Goal: Check status: Check status

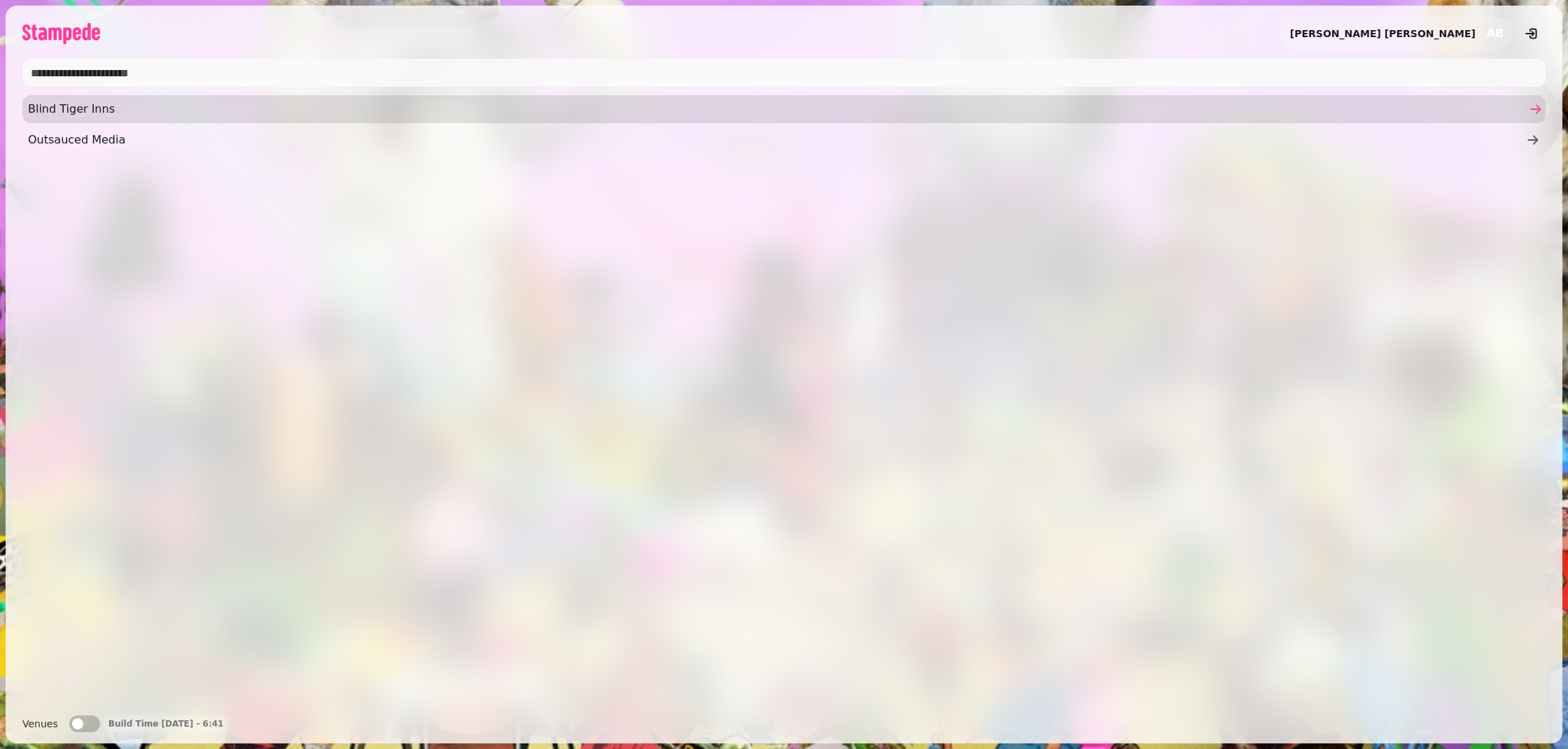
click at [862, 105] on span "Blind Tiger Inns" at bounding box center [777, 109] width 1498 height 17
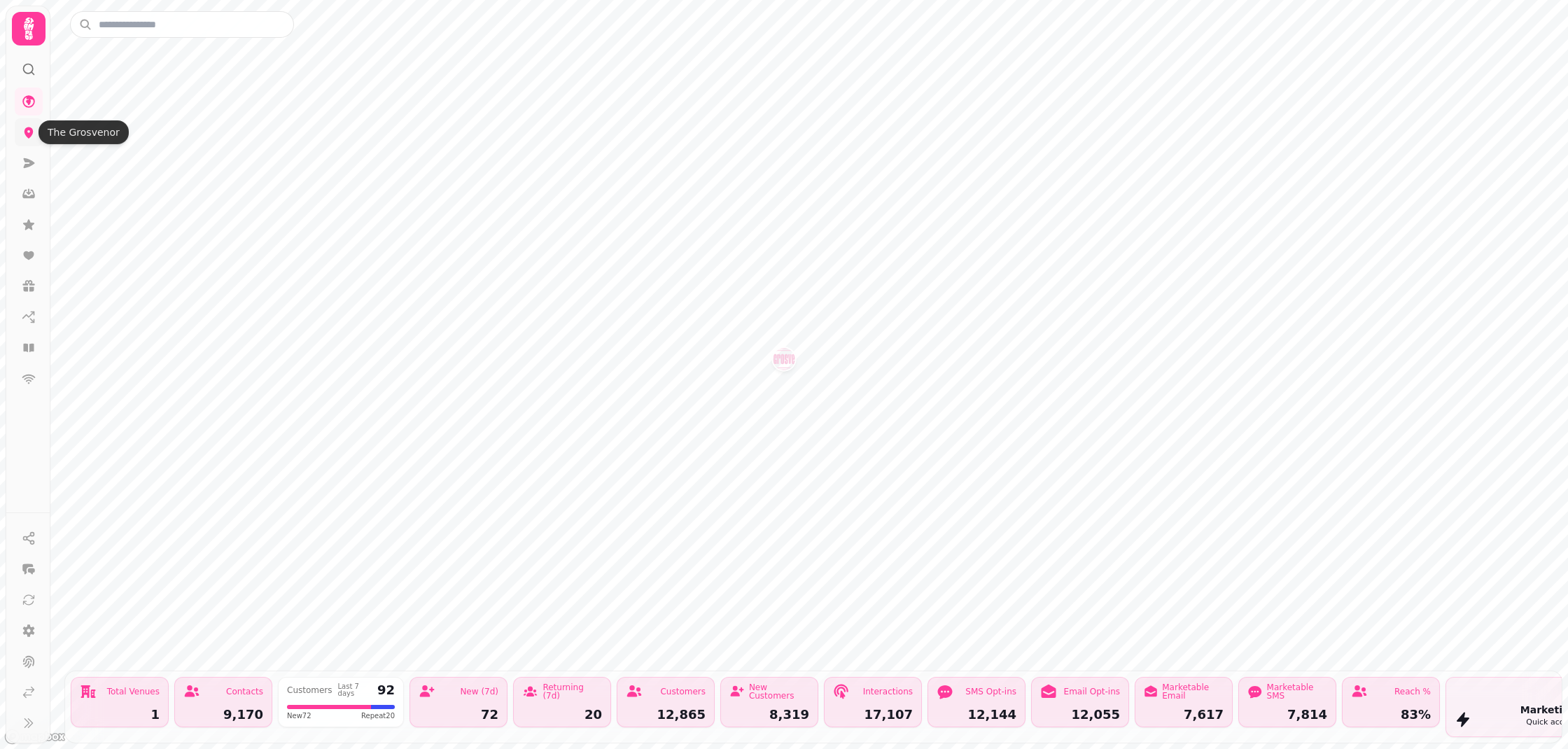
click at [25, 132] on icon at bounding box center [29, 133] width 9 height 11
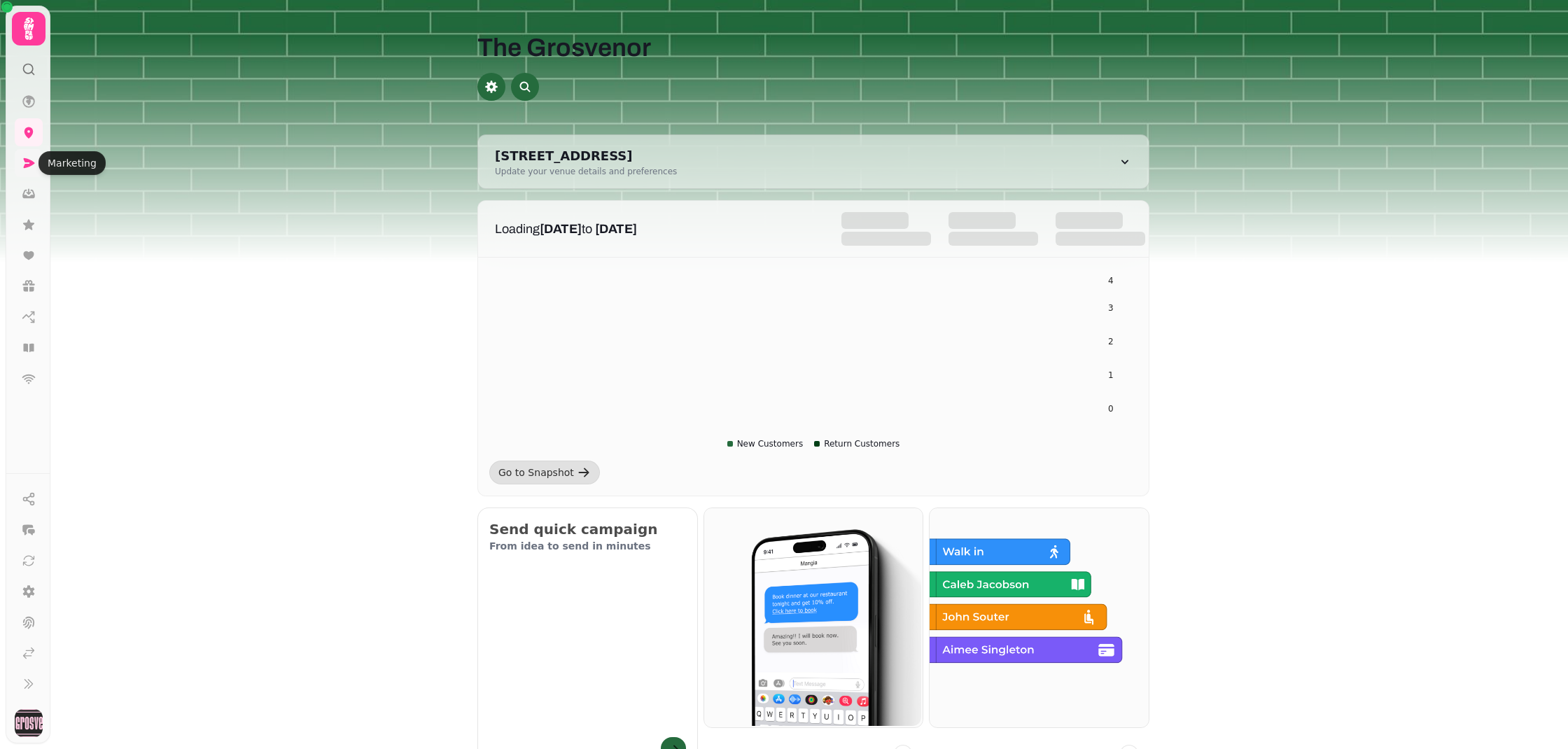
click at [29, 171] on link at bounding box center [29, 163] width 28 height 28
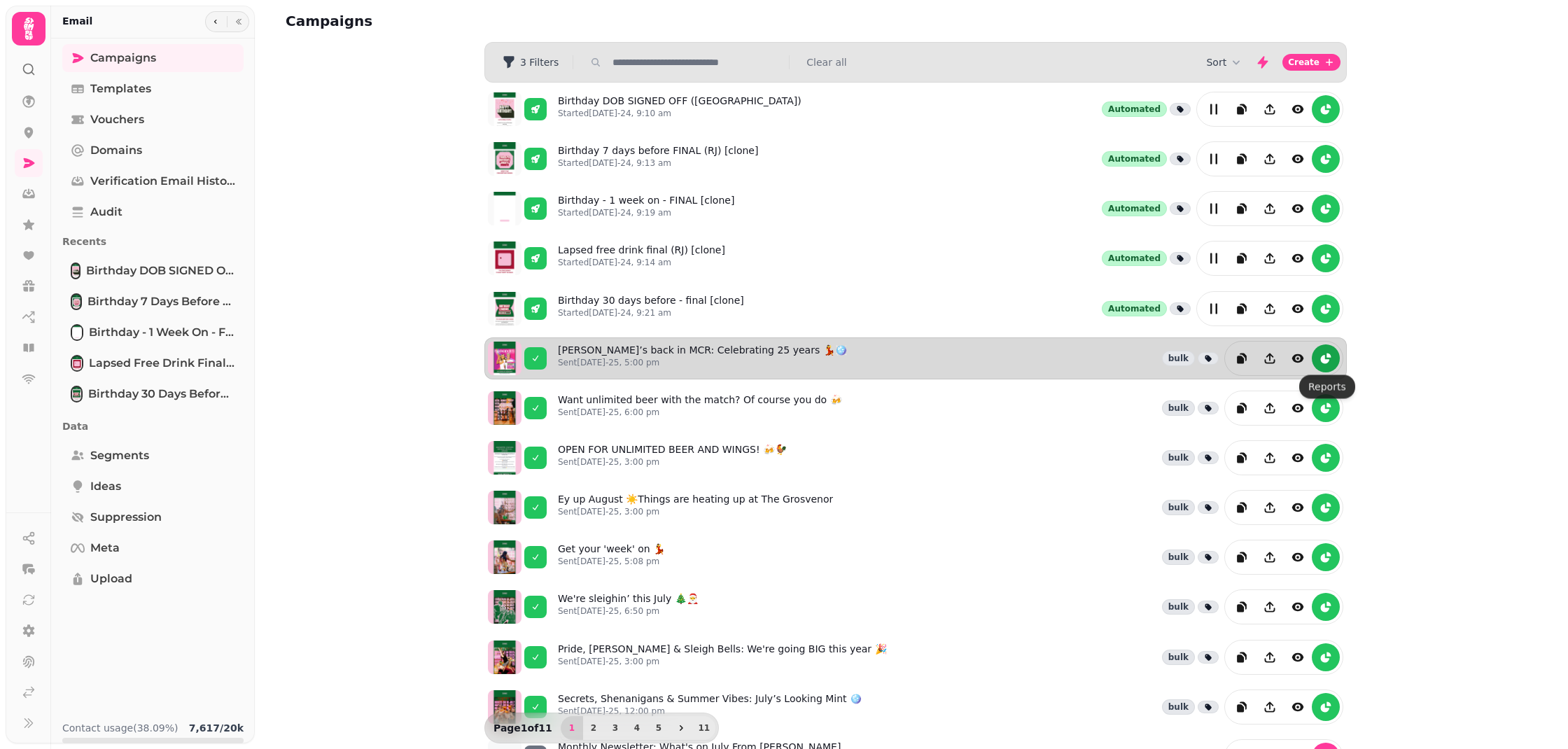
click at [1325, 363] on icon "reports" at bounding box center [1325, 358] width 8 height 8
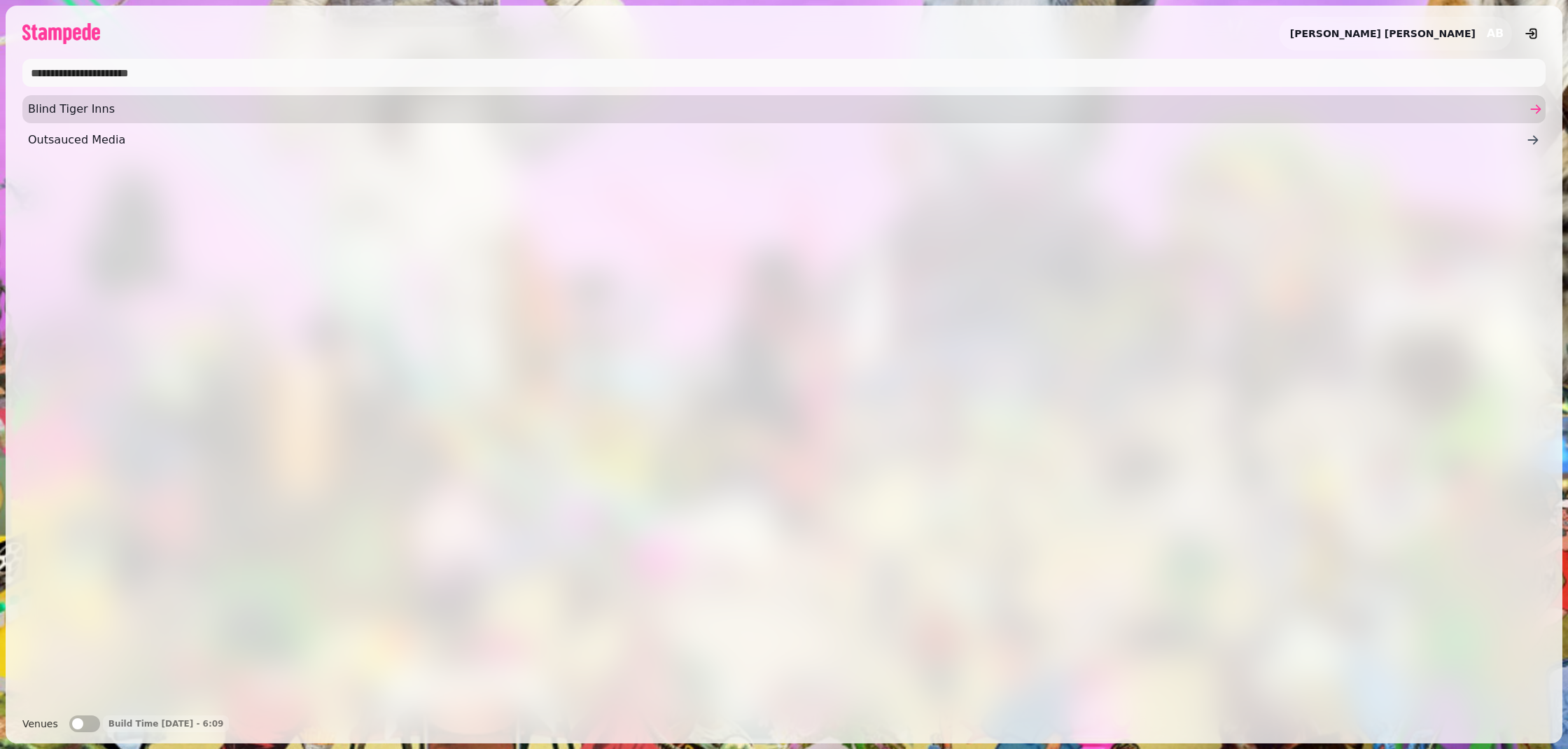
click at [474, 112] on span "Blind Tiger Inns" at bounding box center [777, 109] width 1498 height 17
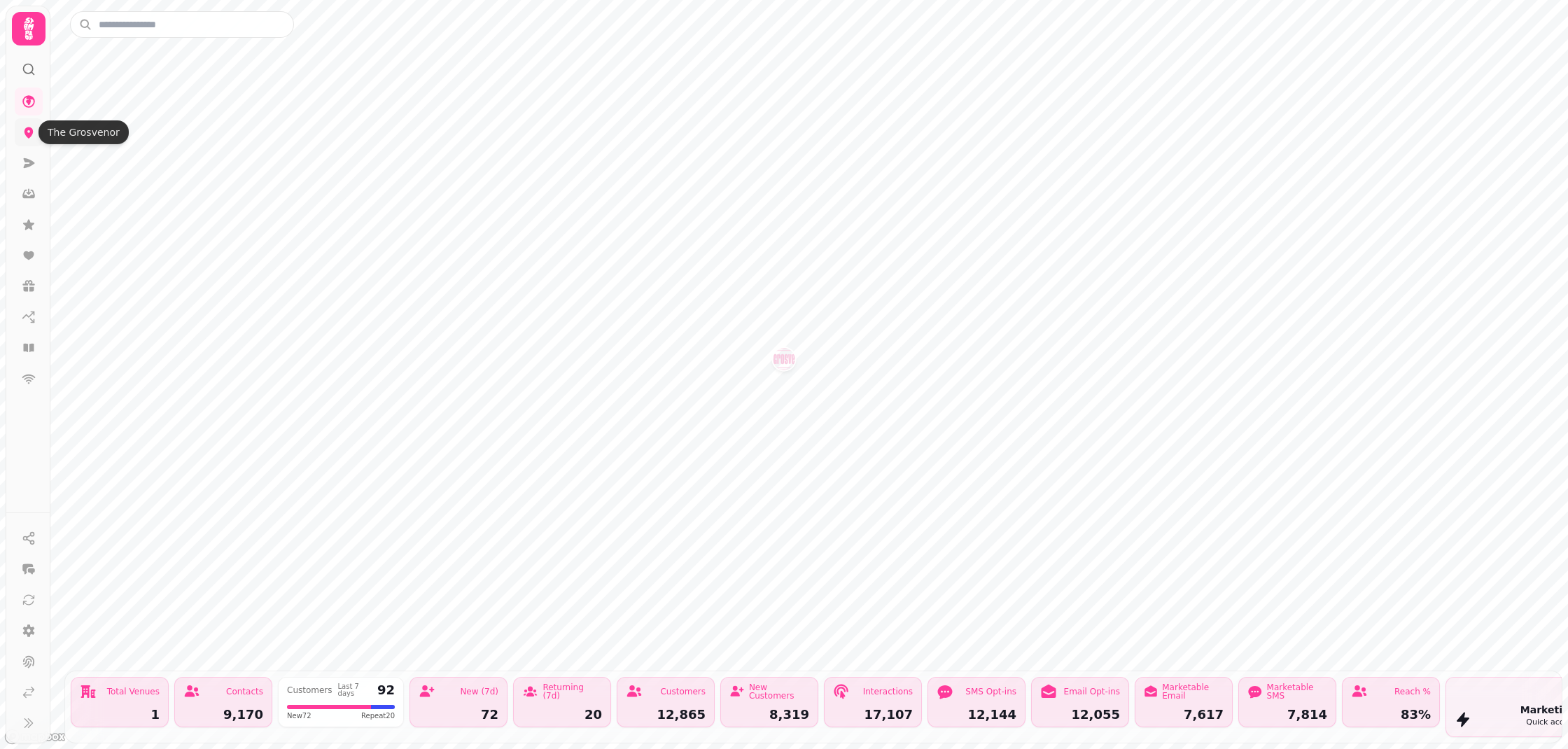
click at [35, 138] on link at bounding box center [29, 132] width 28 height 28
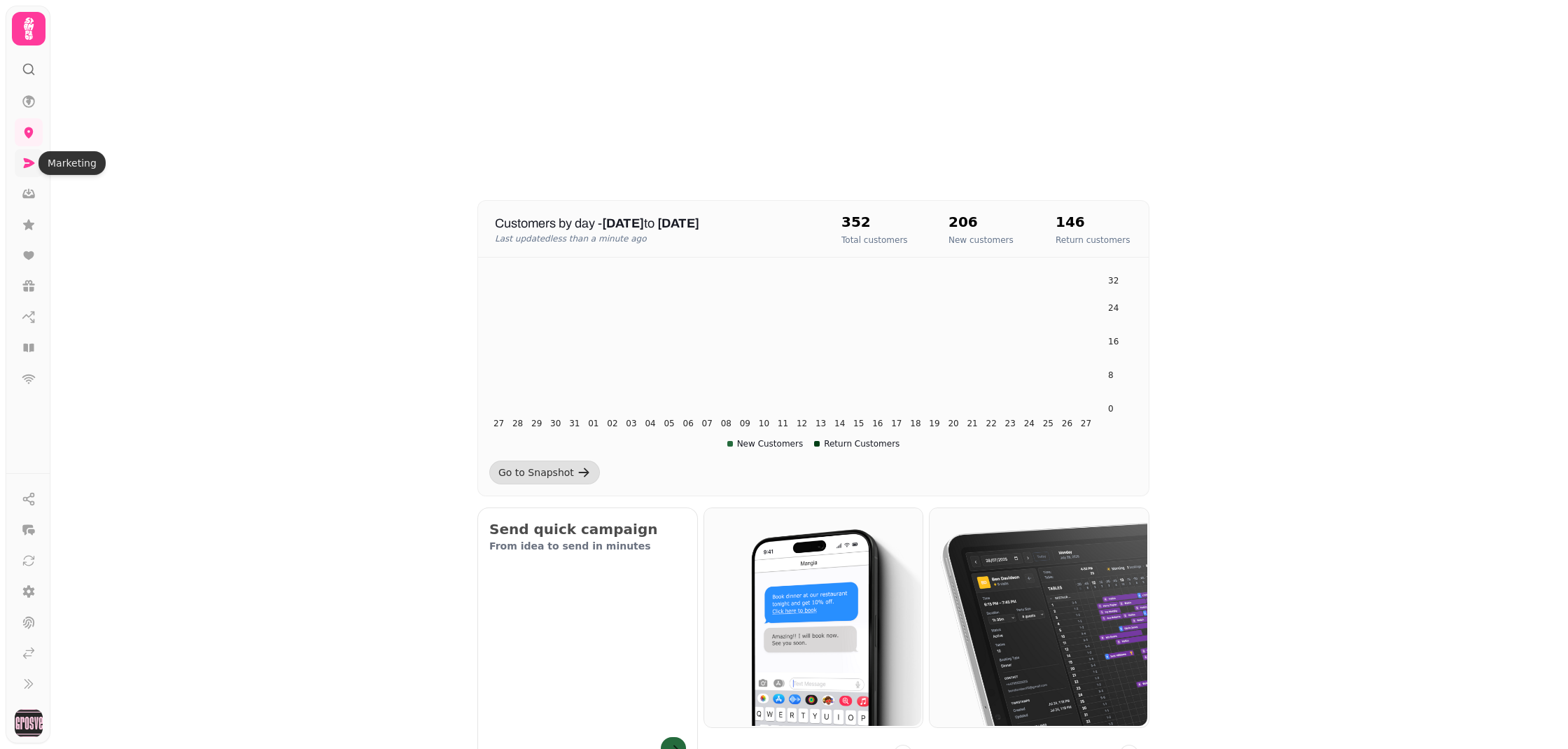
click at [33, 157] on icon at bounding box center [28, 162] width 14 height 14
